Goal: Information Seeking & Learning: Learn about a topic

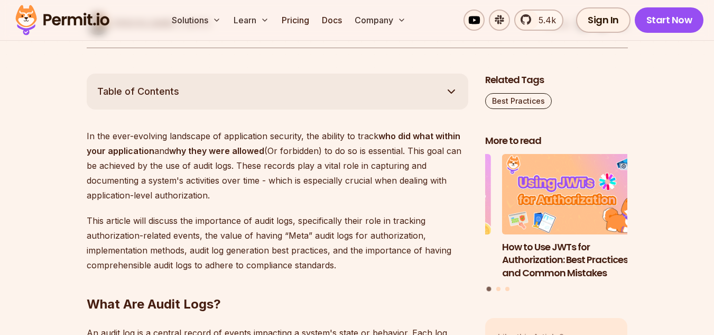
scroll to position [526, 0]
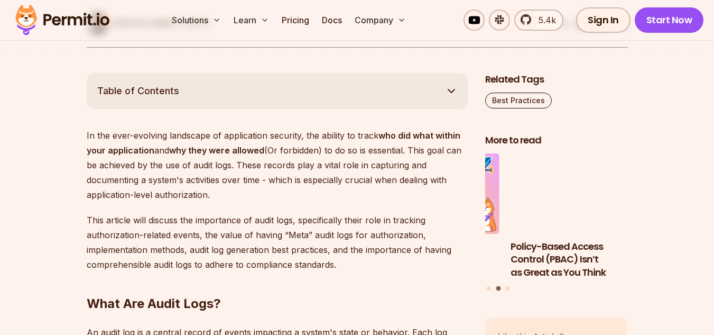
drag, startPoint x: 79, startPoint y: 131, endPoint x: 213, endPoint y: 196, distance: 149.0
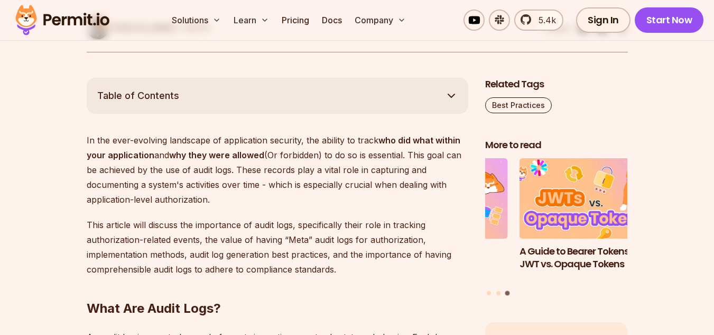
scroll to position [520, 0]
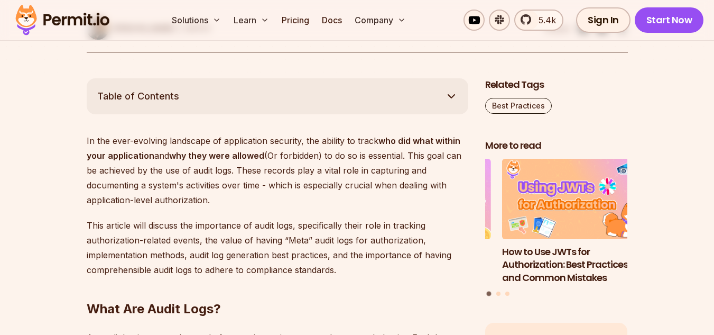
copy p "In the ever-evolving landscape of application security, the ability to track wh…"
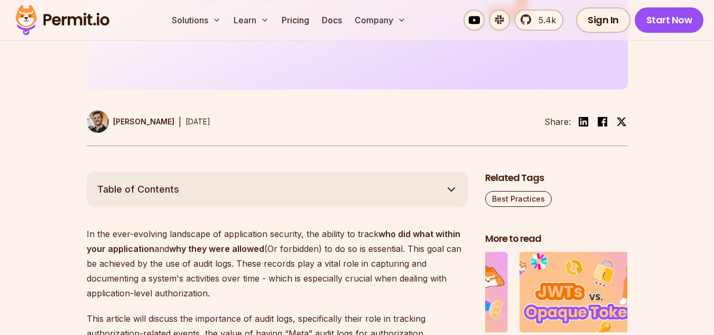
scroll to position [428, 0]
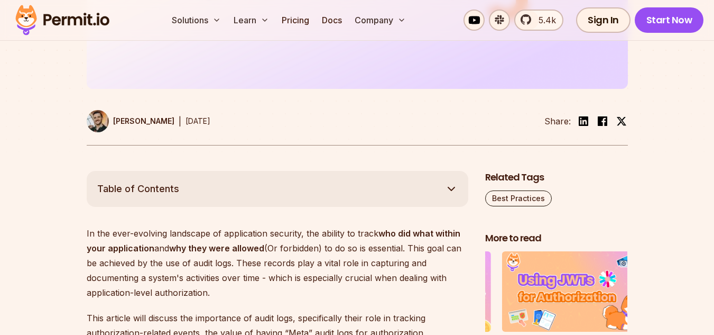
drag, startPoint x: 213, startPoint y: 123, endPoint x: 166, endPoint y: 122, distance: 47.6
click at [166, 122] on div "[PERSON_NAME] | [DATE] Share:" at bounding box center [358, 127] width 542 height 35
copy time "[DATE]"
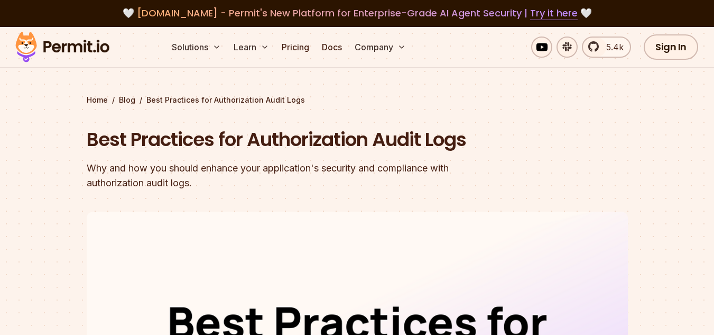
scroll to position [0, 0]
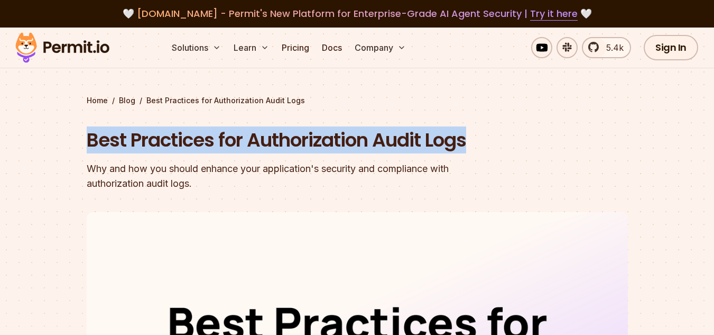
drag, startPoint x: 73, startPoint y: 140, endPoint x: 475, endPoint y: 141, distance: 402.5
click at [475, 141] on section "Home / Blog / Best Practices for Authorization Audit Logs Best Practices for Au…" at bounding box center [357, 314] width 714 height 572
copy h1 "Best Practices for Authorization Audit Logs"
